Goal: Find specific page/section: Find specific page/section

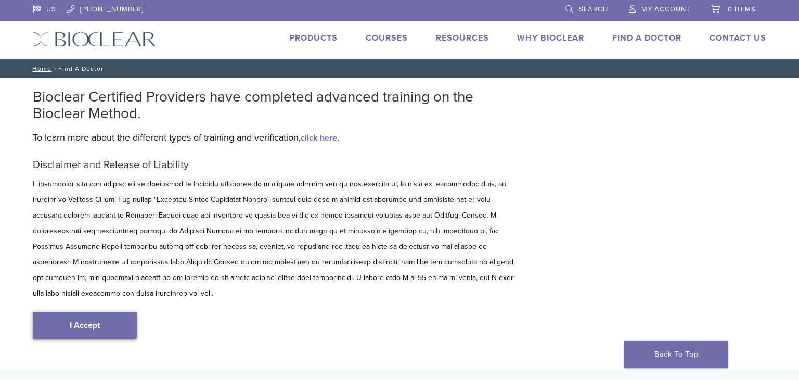
click at [110, 315] on link "I Accept" at bounding box center [85, 325] width 104 height 27
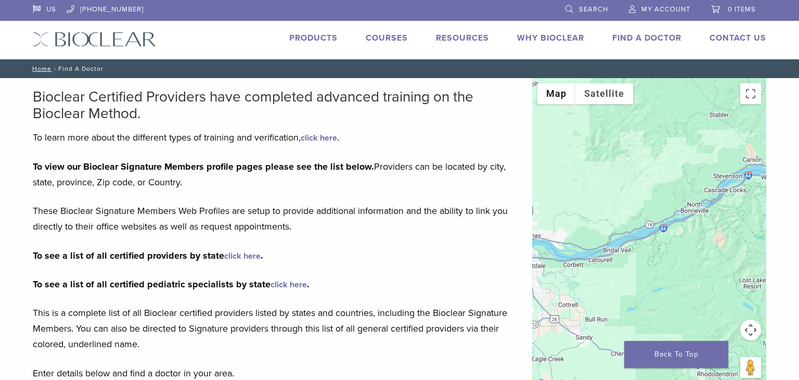
drag, startPoint x: 589, startPoint y: 179, endPoint x: 799, endPoint y: 241, distance: 219.2
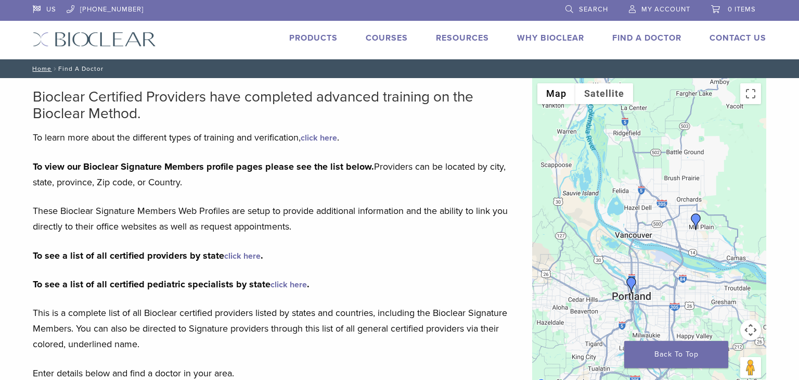
drag, startPoint x: 577, startPoint y: 168, endPoint x: 799, endPoint y: 187, distance: 222.5
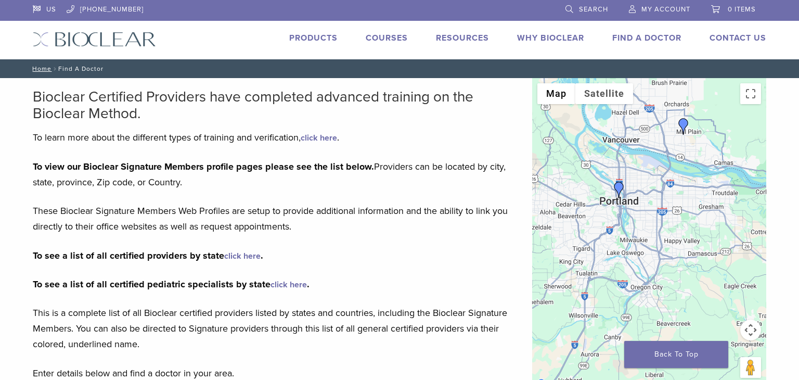
drag, startPoint x: 706, startPoint y: 314, endPoint x: 687, endPoint y: 169, distance: 146.5
click at [687, 169] on div at bounding box center [649, 234] width 234 height 312
click at [618, 189] on img "Benjamin Wang" at bounding box center [619, 190] width 17 height 17
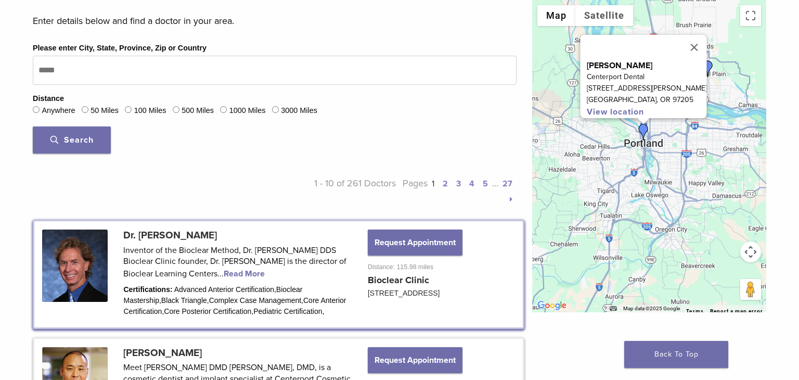
scroll to position [688, 0]
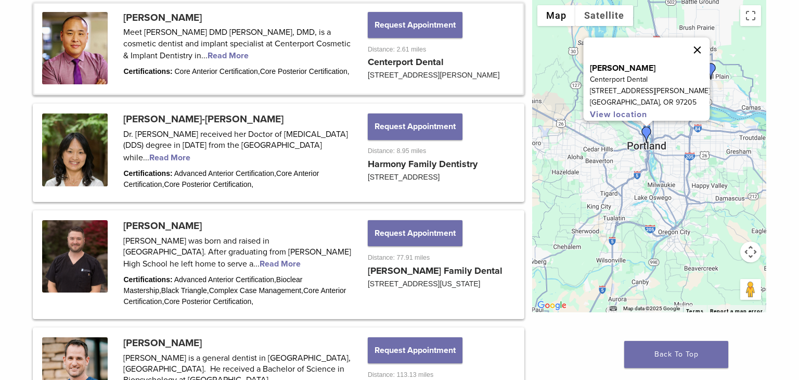
click at [710, 43] on button "Close" at bounding box center [697, 49] width 25 height 25
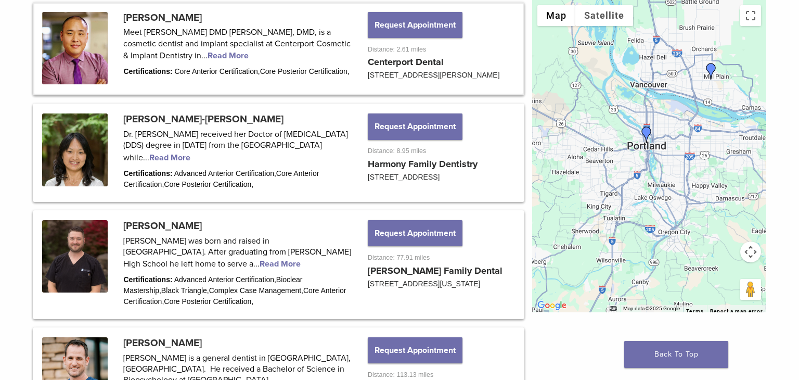
click at [711, 68] on img "Dr. Julie Chung-Ah Jang" at bounding box center [711, 71] width 17 height 17
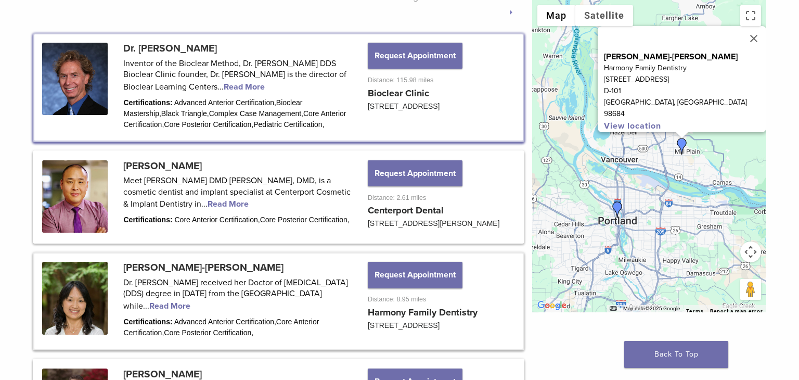
scroll to position [540, 0]
